Goal: Navigation & Orientation: Understand site structure

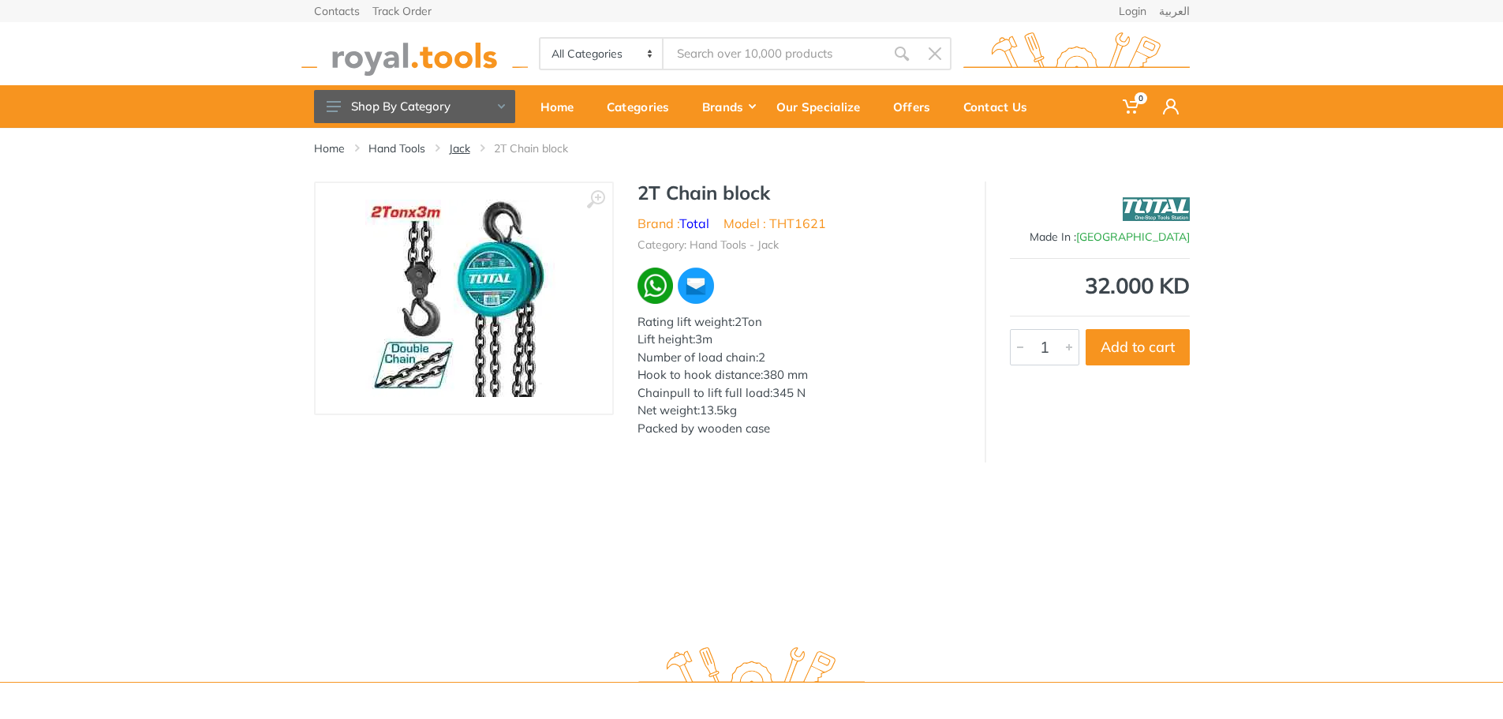
click at [453, 146] on link "Jack" at bounding box center [459, 148] width 21 height 16
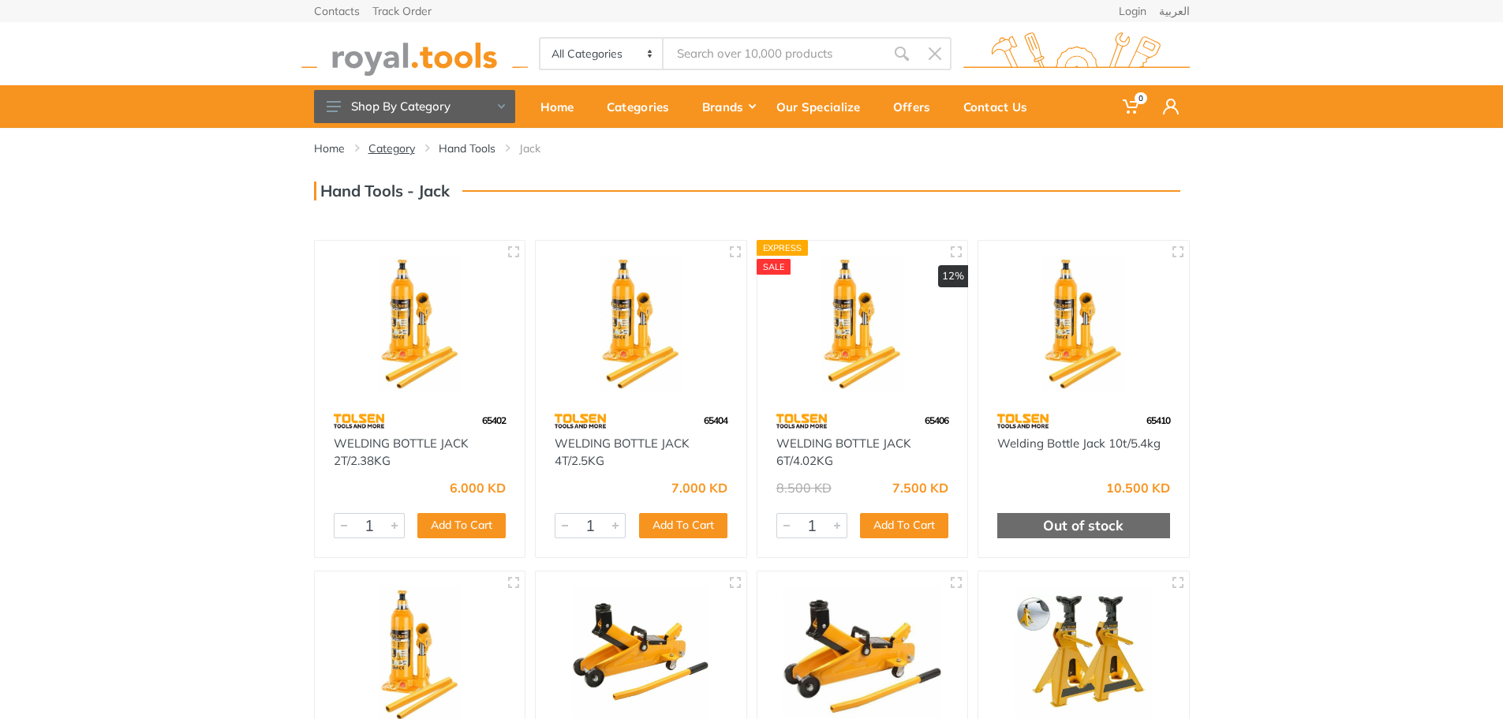
click at [387, 148] on link "Category" at bounding box center [391, 148] width 47 height 16
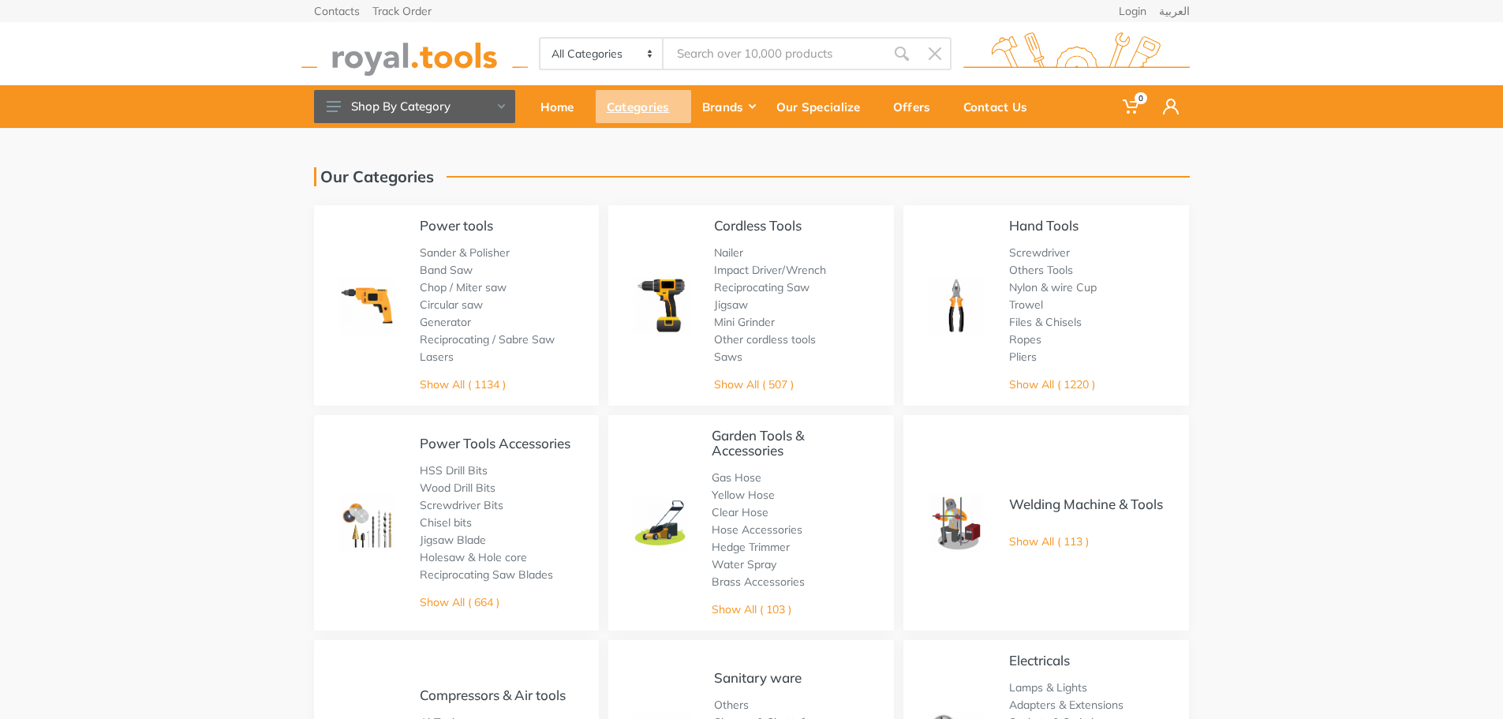
click at [652, 110] on div "Categories" at bounding box center [643, 106] width 95 height 33
